Goal: Task Accomplishment & Management: Manage account settings

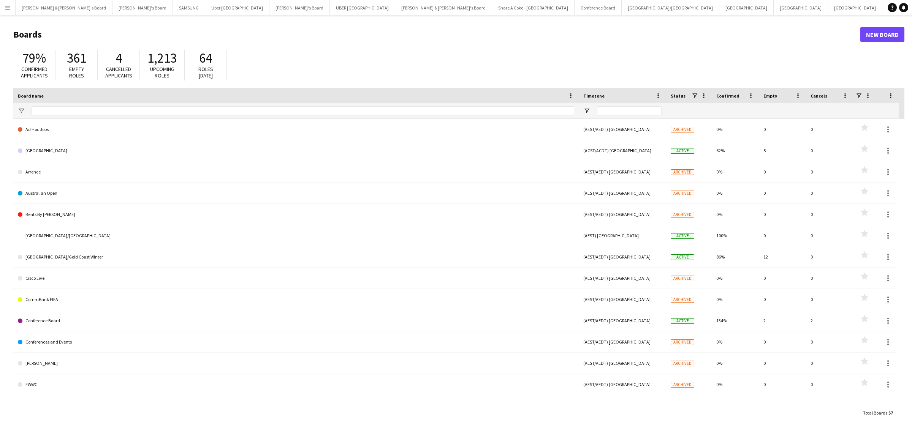
click at [8, 8] on app-icon "Menu" at bounding box center [8, 8] width 6 height 6
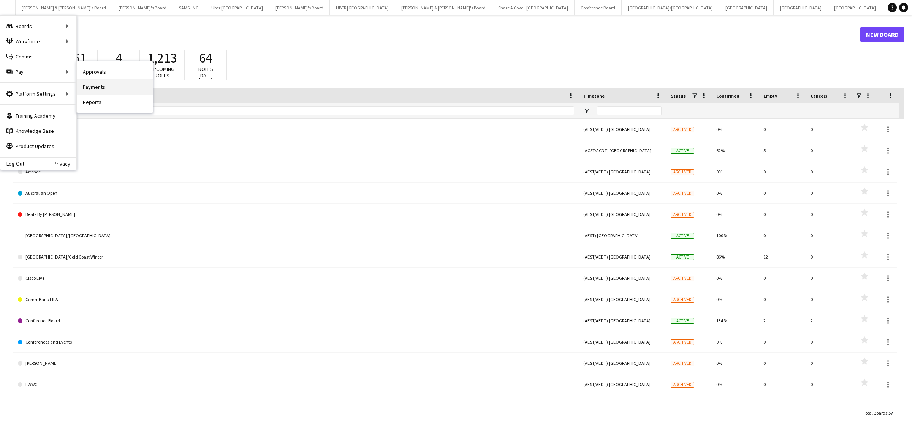
click at [109, 87] on link "Payments" at bounding box center [115, 86] width 76 height 15
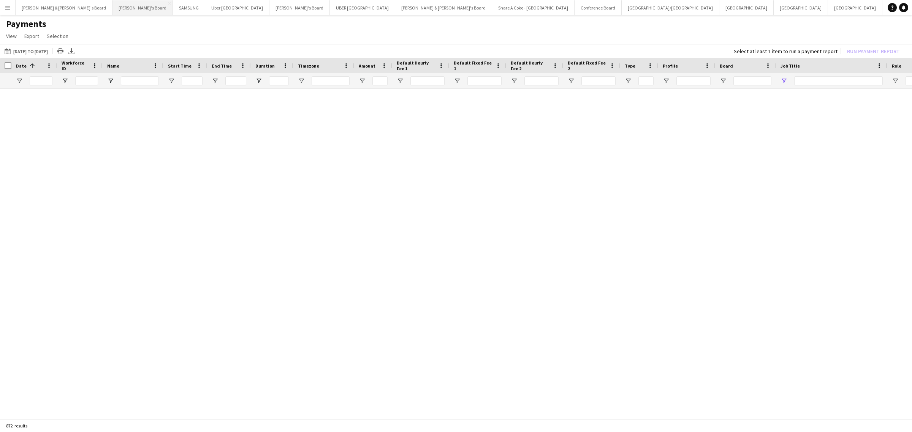
type input "*****"
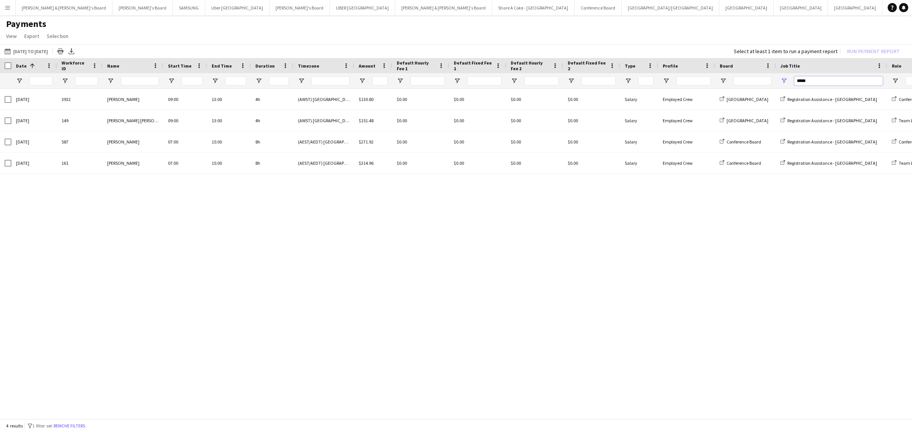
drag, startPoint x: 834, startPoint y: 77, endPoint x: 772, endPoint y: 80, distance: 61.6
click at [772, 80] on div at bounding box center [652, 80] width 1305 height 15
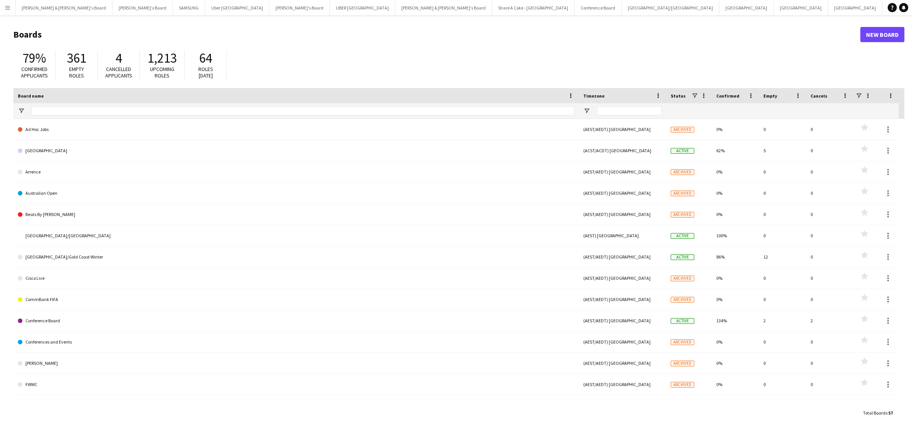
click at [3, 8] on button "Menu" at bounding box center [7, 7] width 15 height 15
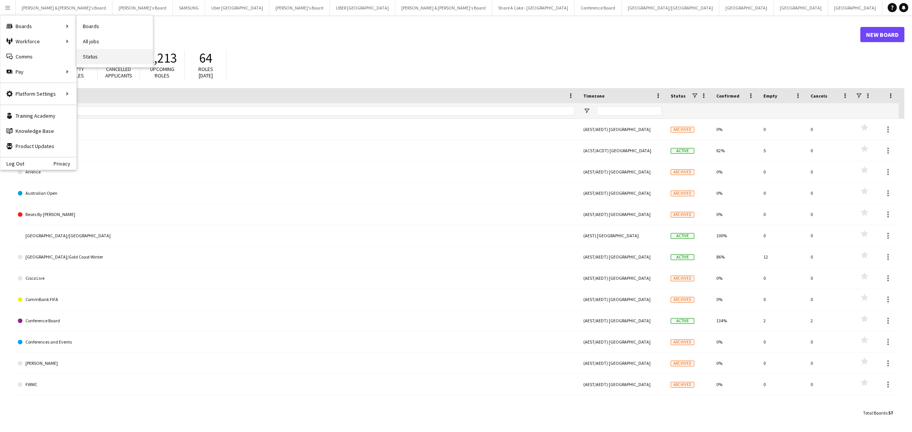
click at [104, 55] on link "Status" at bounding box center [115, 56] width 76 height 15
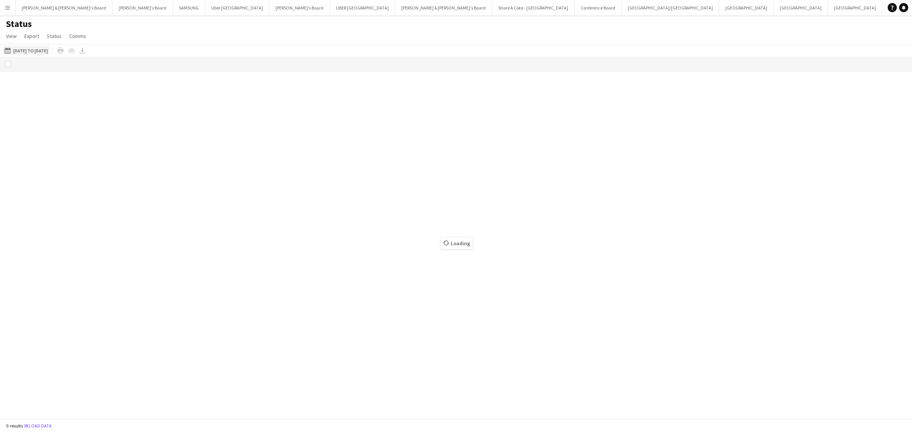
click at [40, 52] on button "[DATE] to [DATE] [DATE] to [DATE]" at bounding box center [26, 50] width 46 height 9
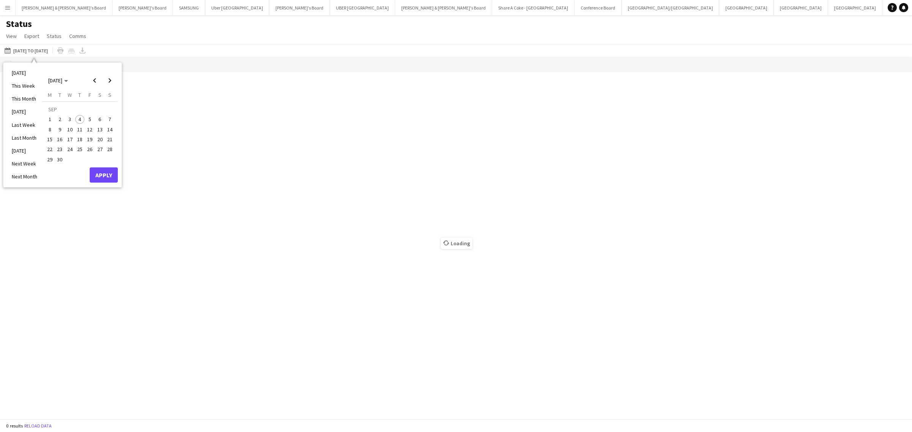
click at [63, 139] on span "16" at bounding box center [59, 139] width 9 height 9
click at [96, 76] on span "Previous month" at bounding box center [94, 80] width 15 height 15
click at [101, 130] on span "16" at bounding box center [99, 131] width 9 height 9
click at [111, 150] on span "31" at bounding box center [109, 151] width 9 height 9
click at [111, 168] on button "Apply" at bounding box center [104, 166] width 28 height 15
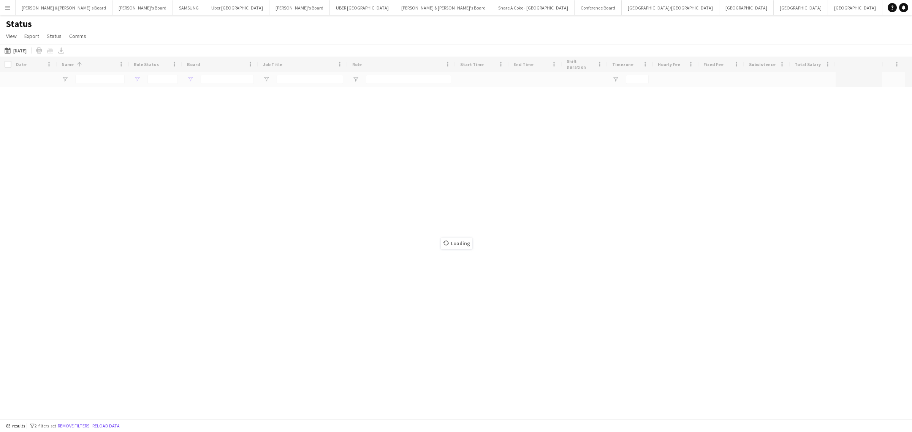
type input "**********"
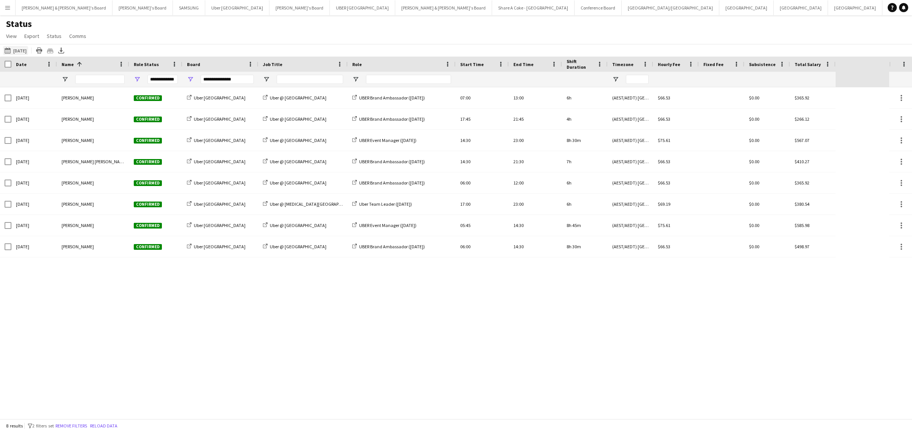
click at [22, 51] on button "[DATE] to [DATE] [DATE]" at bounding box center [15, 50] width 25 height 9
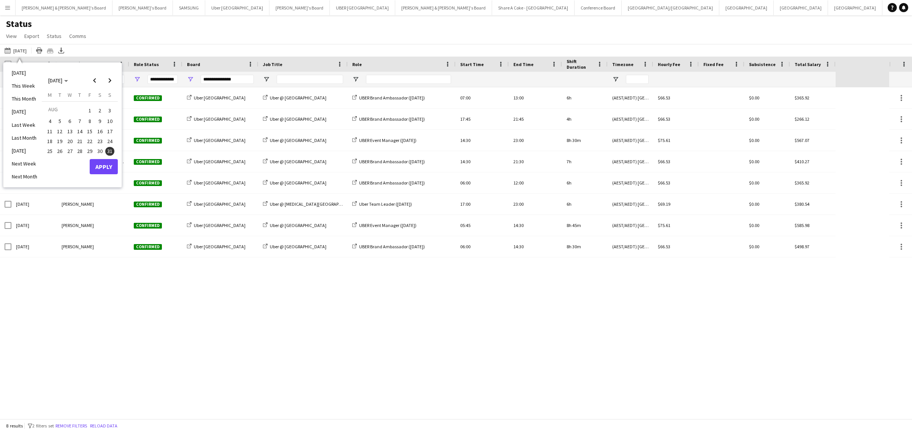
click at [101, 132] on span "16" at bounding box center [99, 131] width 9 height 9
click at [108, 149] on span "31" at bounding box center [109, 151] width 9 height 9
click at [107, 167] on button "Apply" at bounding box center [104, 166] width 28 height 15
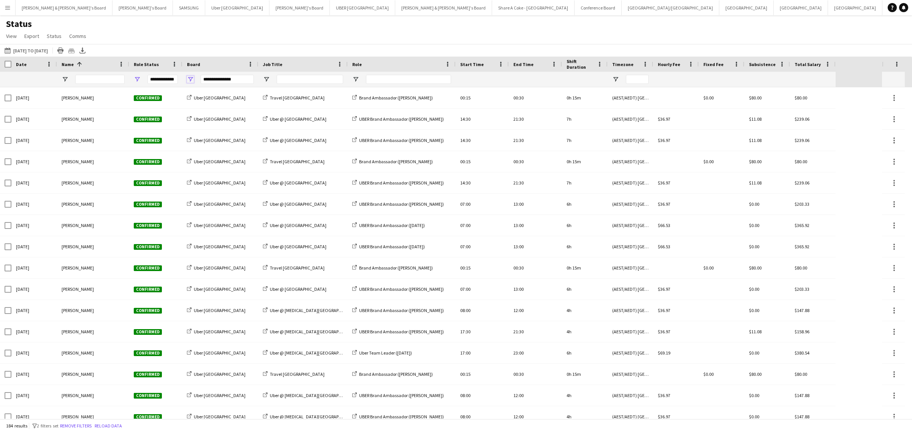
click at [190, 78] on span "Open Filter Menu" at bounding box center [190, 79] width 7 height 7
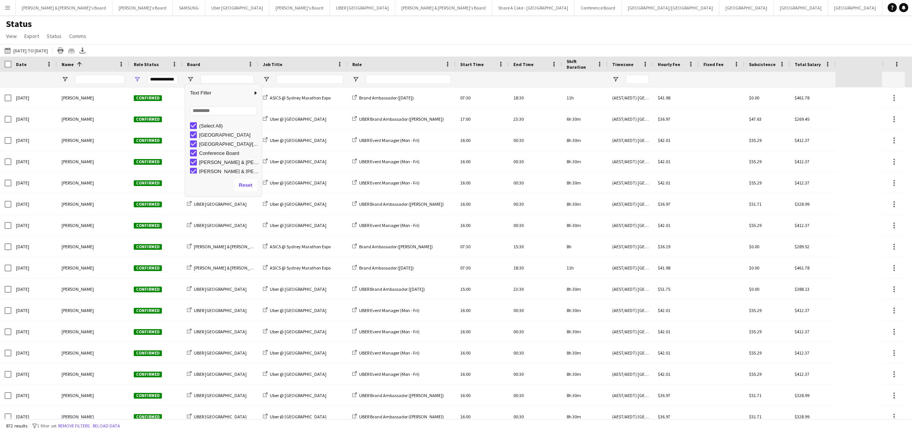
click at [202, 30] on div "Status View Views Default view New view Update view Delete view Edit name Custo…" at bounding box center [456, 31] width 912 height 26
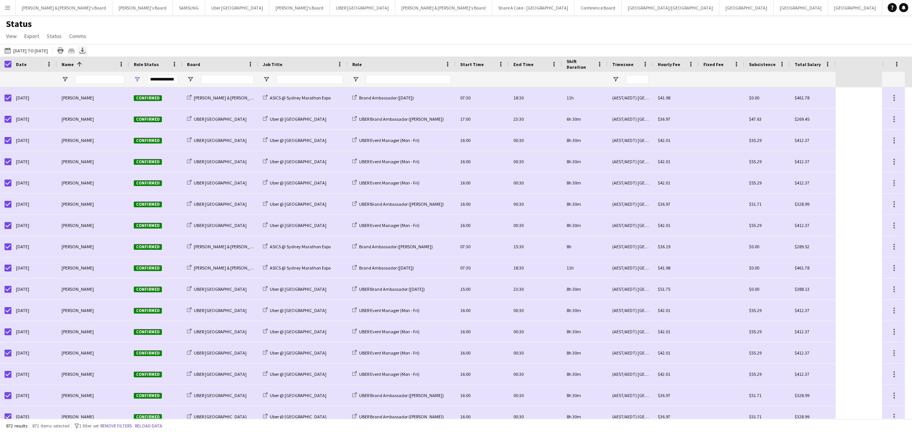
click at [84, 49] on icon at bounding box center [82, 49] width 3 height 5
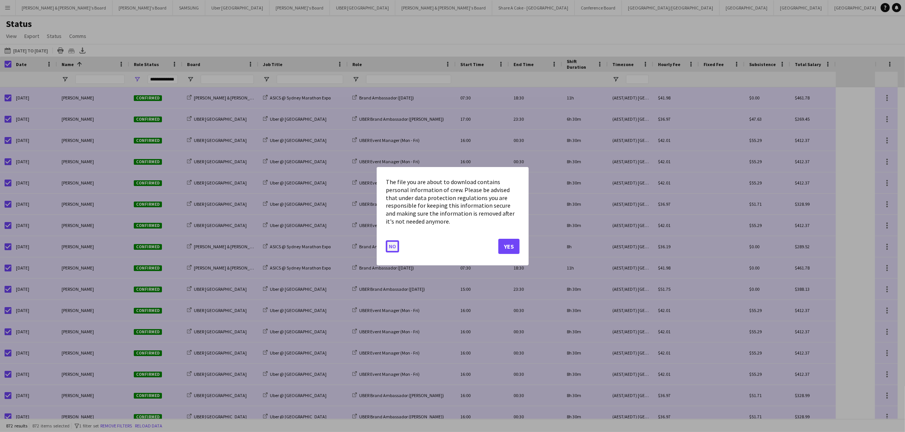
click at [394, 247] on button "No" at bounding box center [392, 246] width 13 height 12
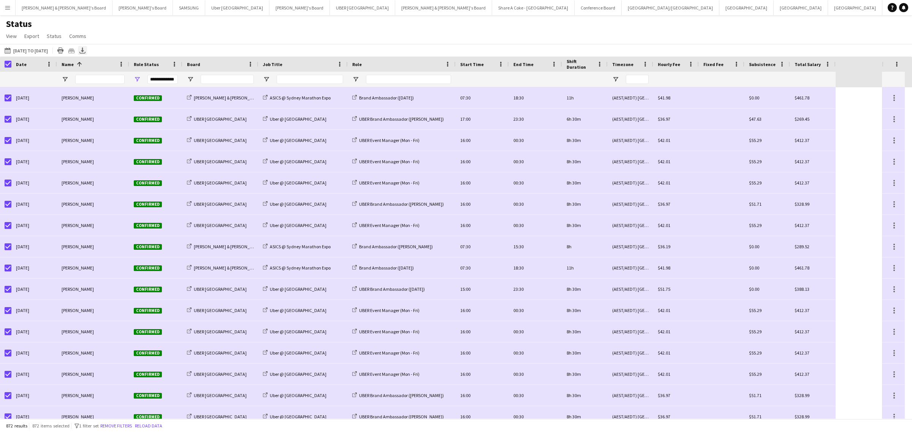
click at [85, 49] on icon "Export XLSX" at bounding box center [82, 50] width 6 height 6
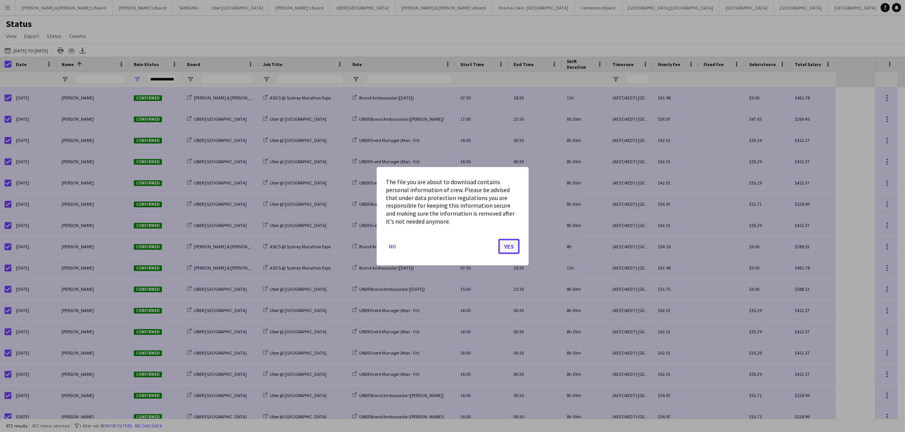
click at [510, 247] on button "Yes" at bounding box center [508, 246] width 21 height 15
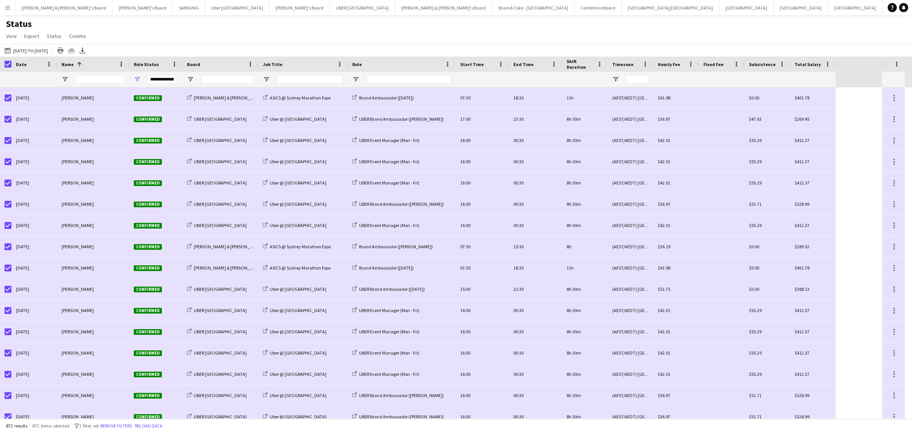
click at [696, 21] on div "Status View Views Default view New view Update view Delete view Edit name Custo…" at bounding box center [456, 31] width 912 height 26
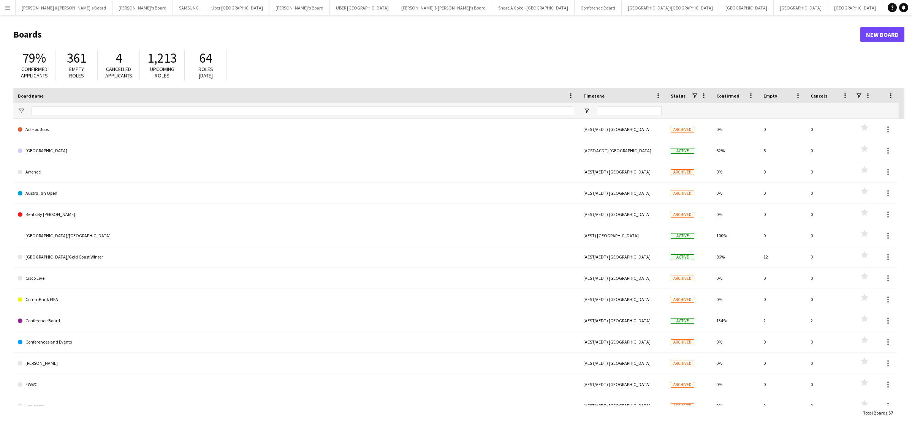
click at [5, 6] on app-icon "Menu" at bounding box center [8, 8] width 6 height 6
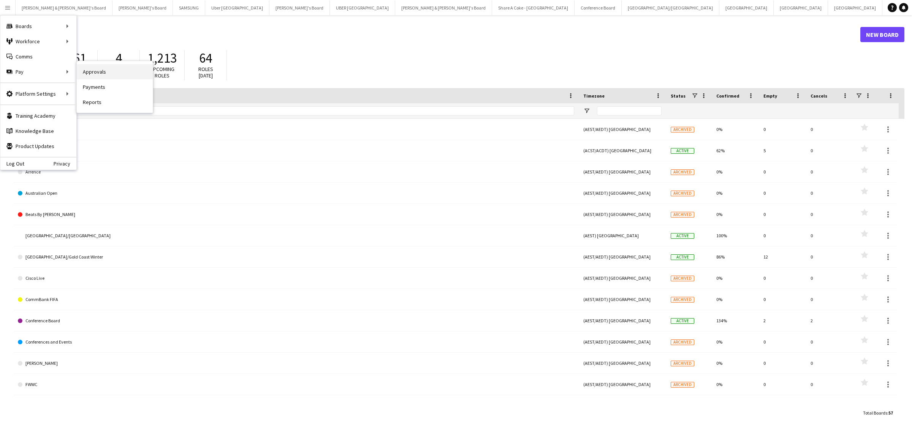
click at [111, 74] on link "Approvals" at bounding box center [115, 71] width 76 height 15
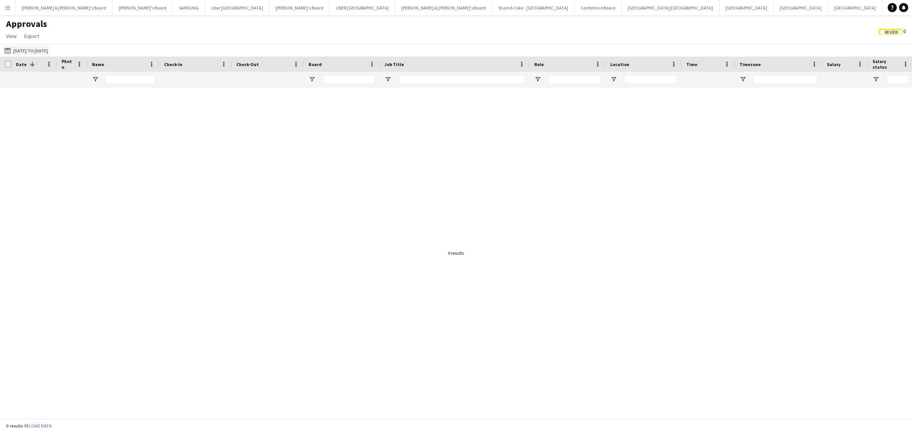
click at [49, 46] on button "01-08-2025 to 15-08-2025 01-08-2025 to 15-08-2025" at bounding box center [26, 50] width 46 height 9
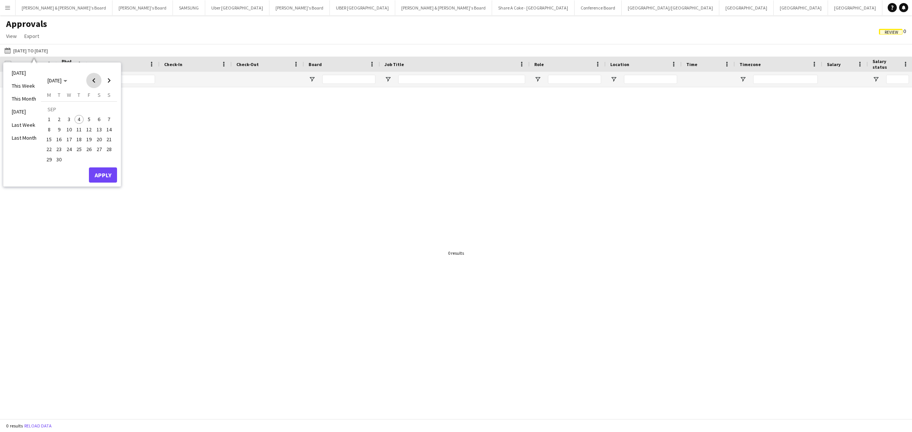
click at [93, 80] on span "Previous month" at bounding box center [93, 80] width 15 height 15
click at [98, 130] on span "16" at bounding box center [99, 131] width 9 height 9
click at [111, 152] on span "31" at bounding box center [108, 151] width 9 height 9
click at [109, 164] on button "Apply" at bounding box center [103, 166] width 28 height 15
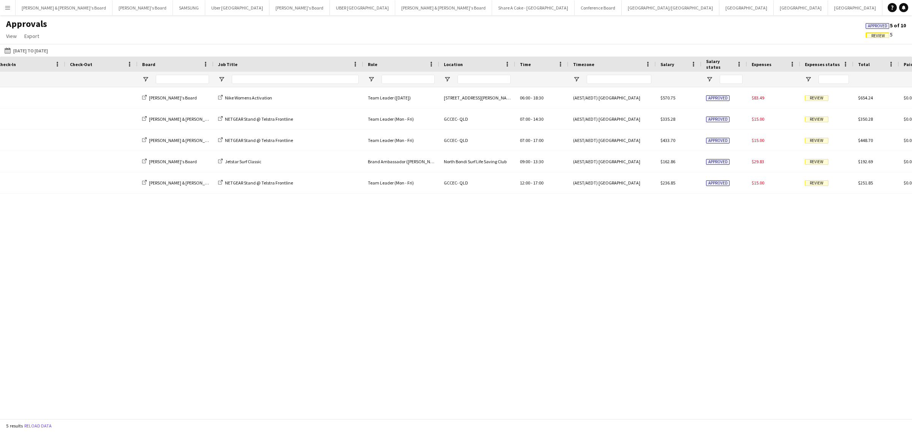
scroll to position [0, 251]
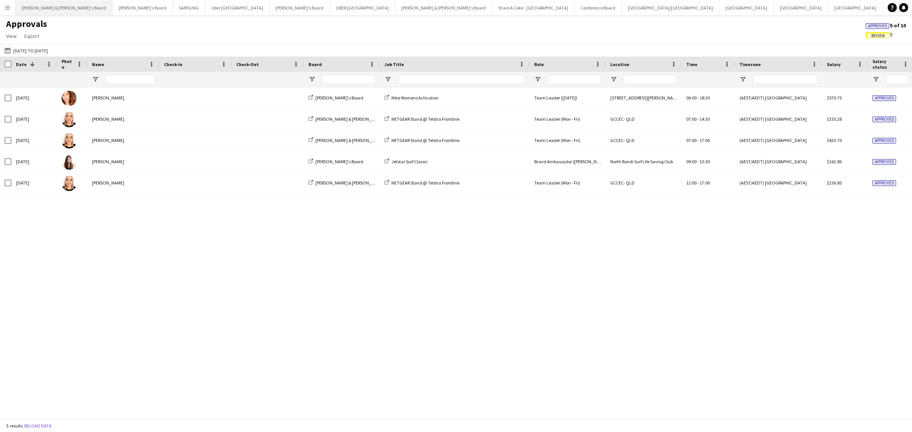
click at [36, 11] on button "Neil & Jenny's Board Close" at bounding box center [64, 7] width 97 height 15
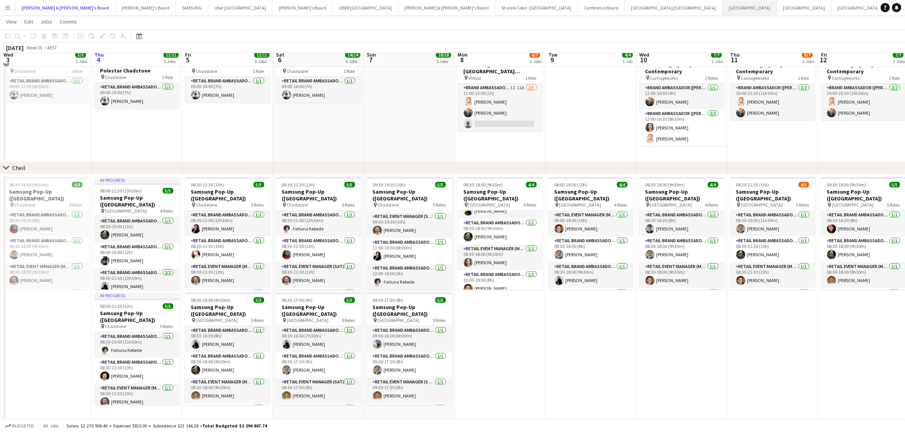
scroll to position [439, 0]
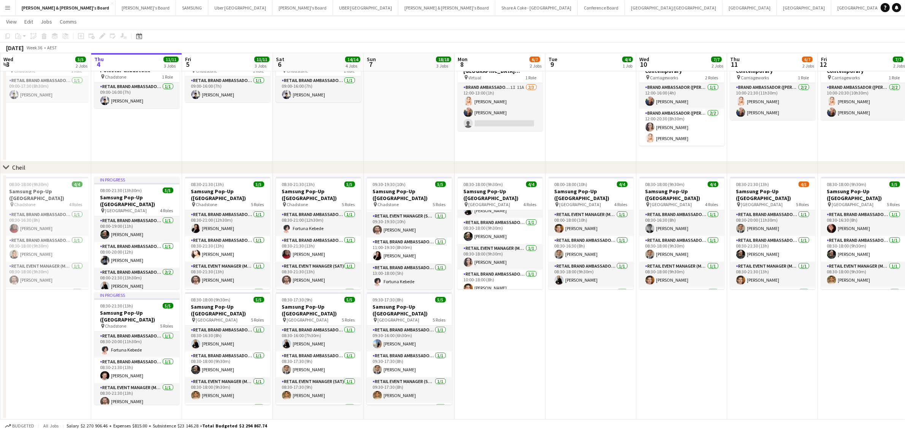
click at [6, 8] on app-icon "Menu" at bounding box center [8, 8] width 6 height 6
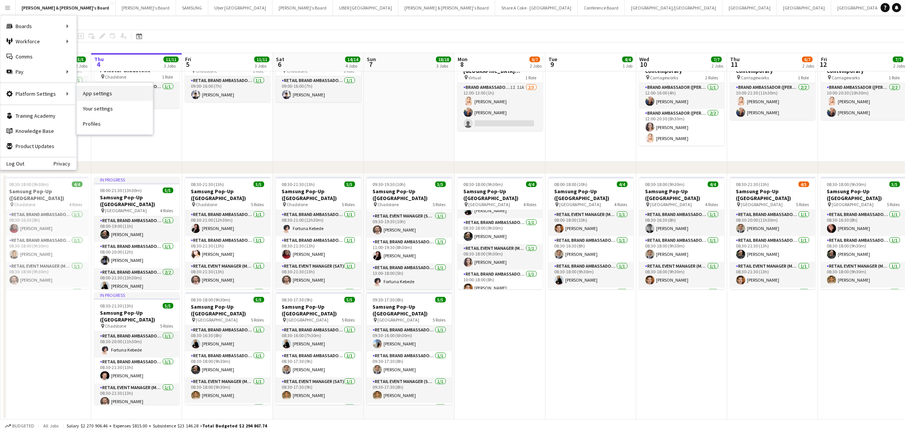
click at [103, 89] on link "App settings" at bounding box center [115, 93] width 76 height 15
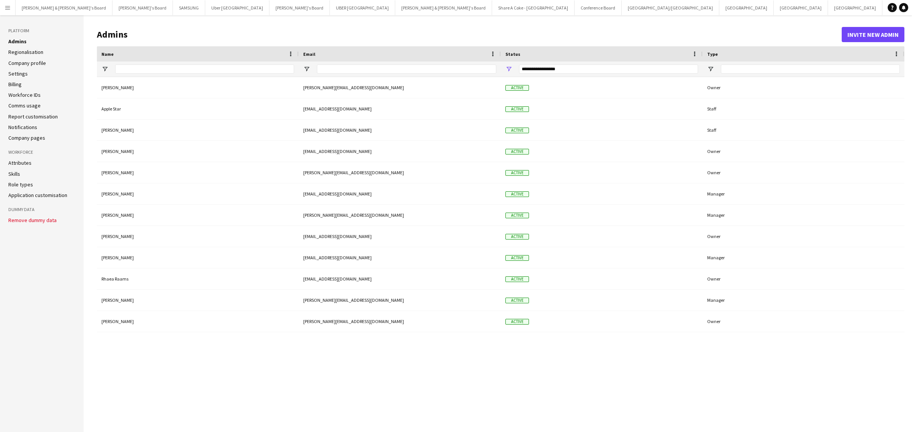
click at [16, 39] on link "Admins" at bounding box center [17, 41] width 18 height 7
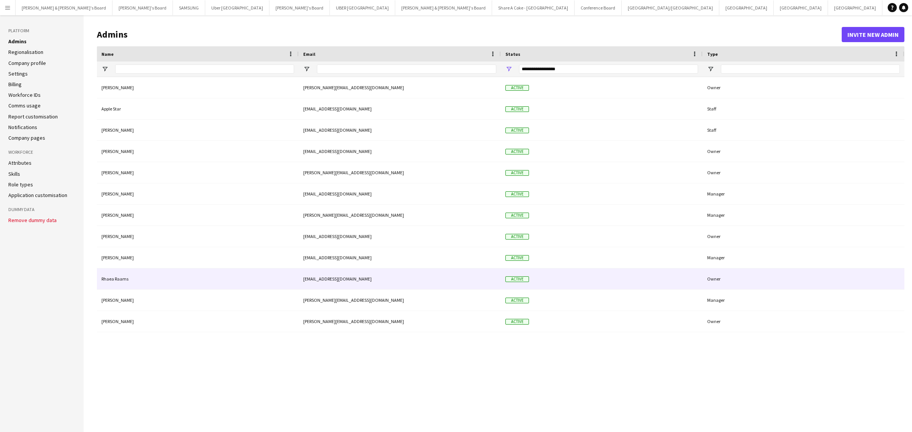
click at [116, 282] on div "Rhaea Raams" at bounding box center [198, 279] width 202 height 21
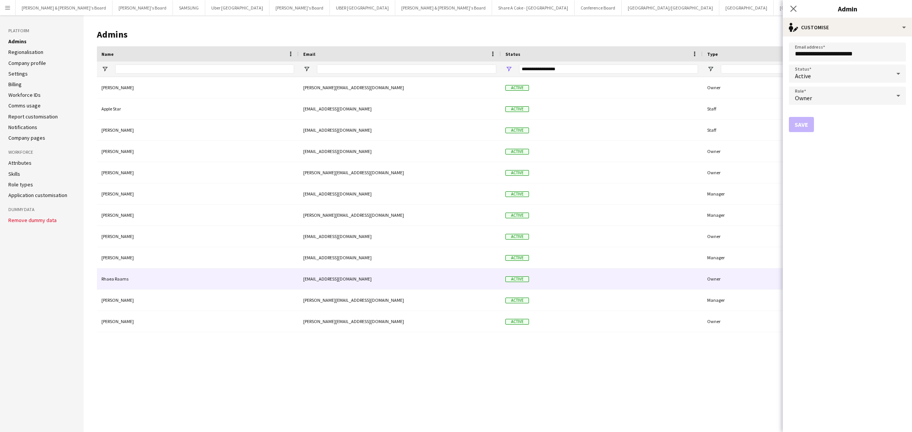
click at [894, 71] on icon at bounding box center [898, 73] width 9 height 15
click at [795, 9] on div at bounding box center [456, 216] width 912 height 432
click at [795, 9] on icon "Close pop-in" at bounding box center [792, 8] width 7 height 7
